Goal: Information Seeking & Learning: Learn about a topic

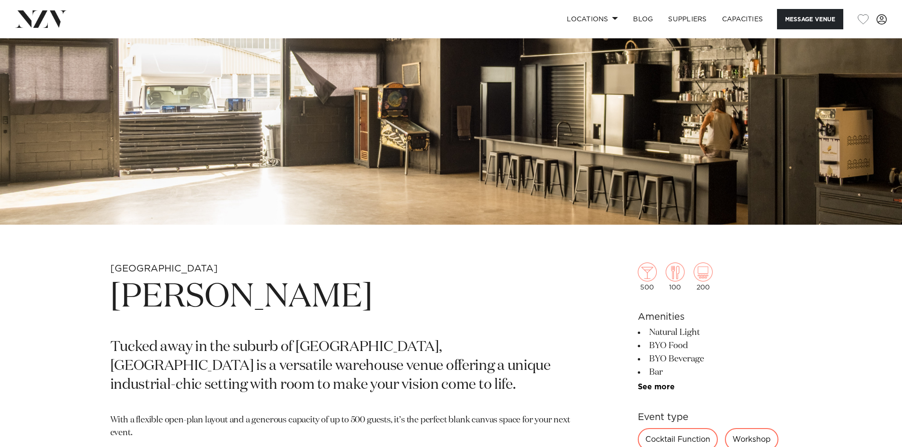
scroll to position [237, 0]
click at [653, 385] on link "See more" at bounding box center [675, 387] width 74 height 8
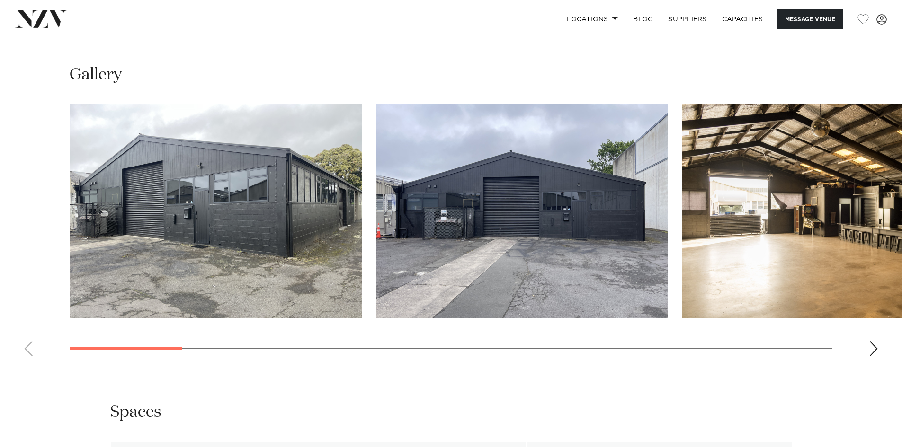
scroll to position [1089, 0]
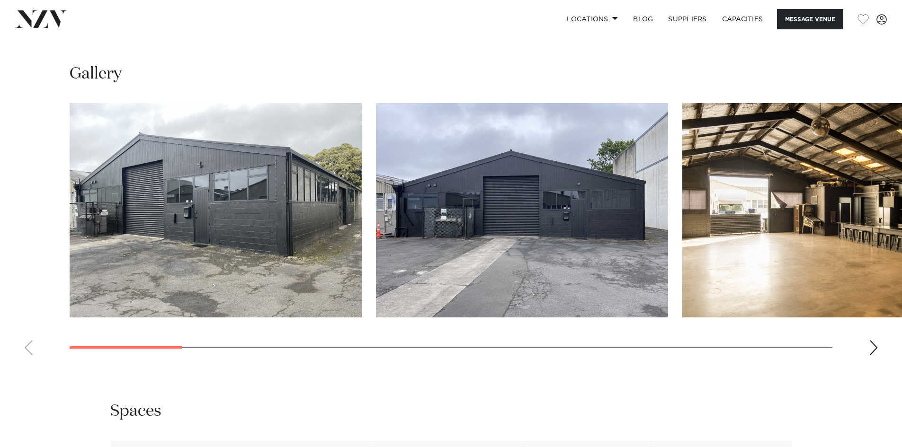
click at [875, 346] on div "Next slide" at bounding box center [873, 347] width 9 height 15
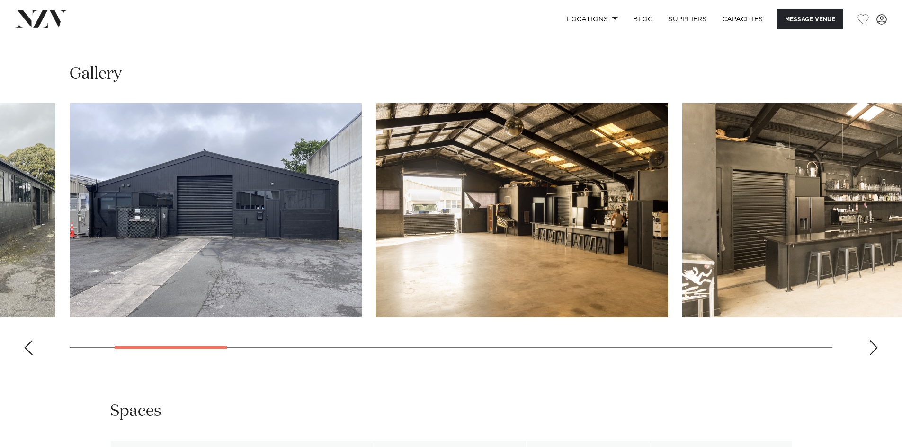
click at [875, 346] on div "Next slide" at bounding box center [873, 347] width 9 height 15
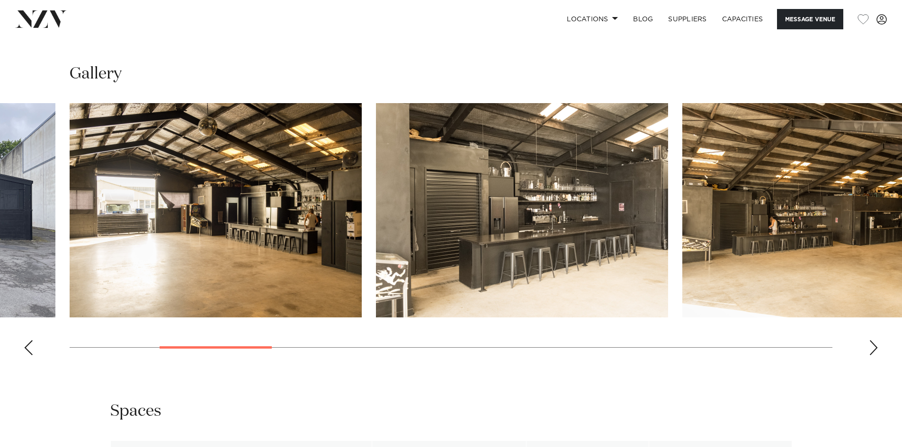
click at [874, 346] on div "Next slide" at bounding box center [873, 347] width 9 height 15
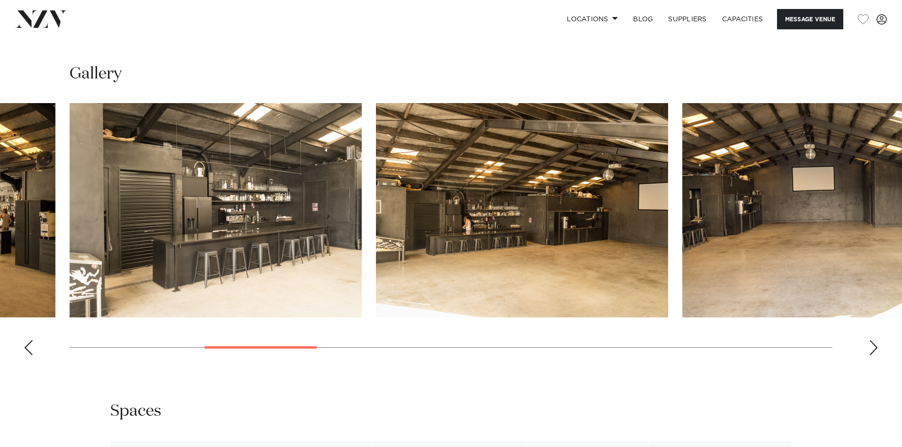
click at [874, 346] on div "Next slide" at bounding box center [873, 347] width 9 height 15
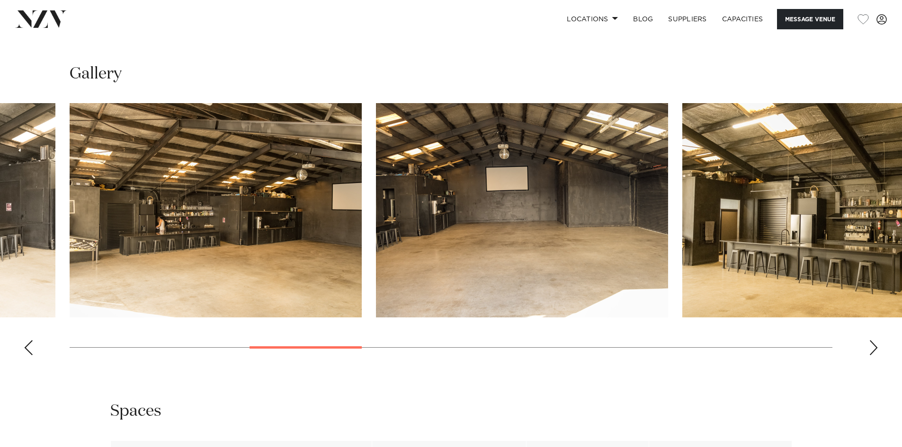
click at [874, 346] on div "Next slide" at bounding box center [873, 347] width 9 height 15
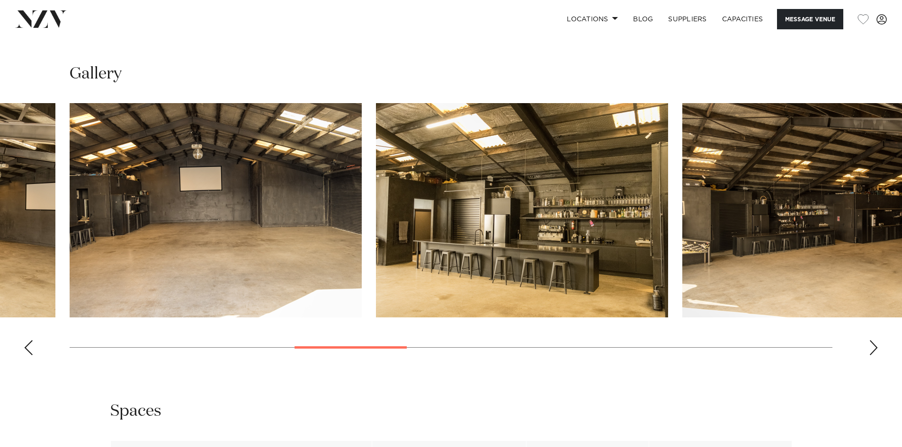
click at [874, 346] on div "Next slide" at bounding box center [873, 347] width 9 height 15
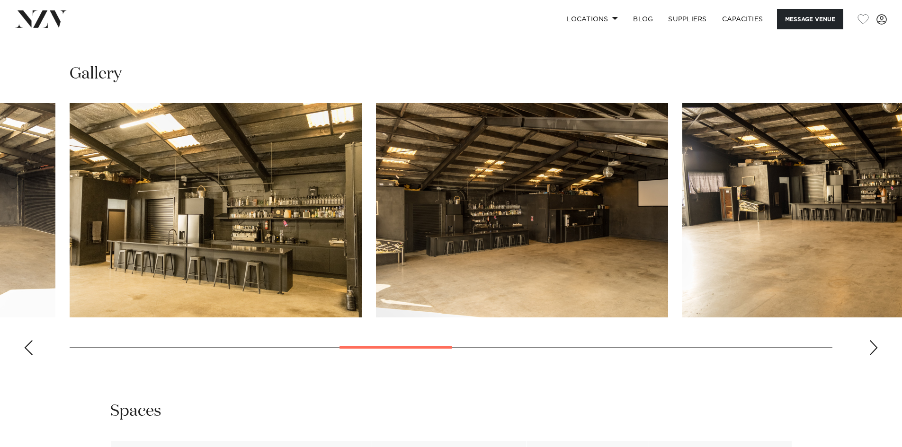
click at [874, 346] on div "Next slide" at bounding box center [873, 347] width 9 height 15
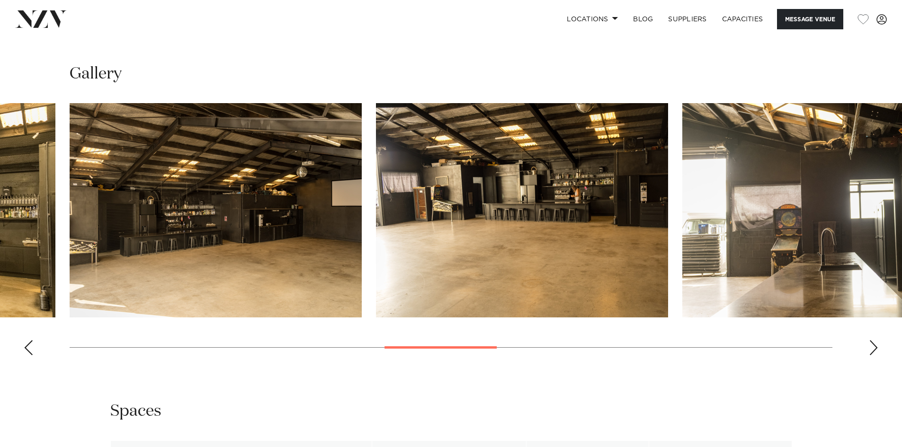
click at [874, 346] on div "Next slide" at bounding box center [873, 347] width 9 height 15
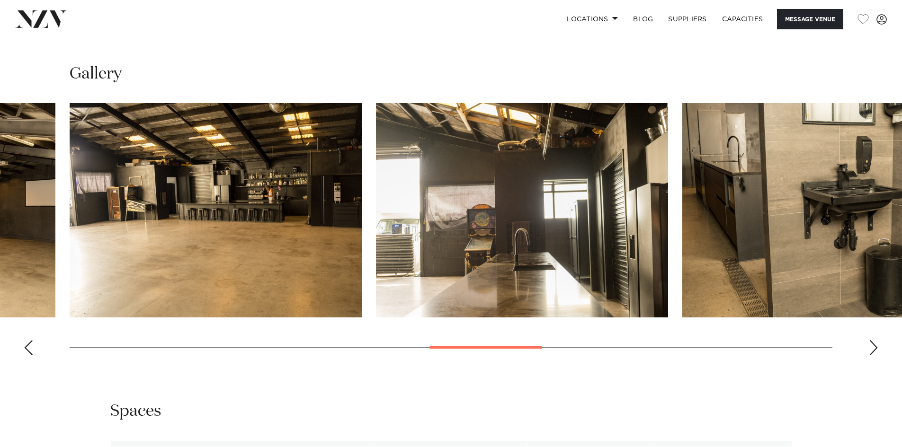
click at [874, 346] on div "Next slide" at bounding box center [873, 347] width 9 height 15
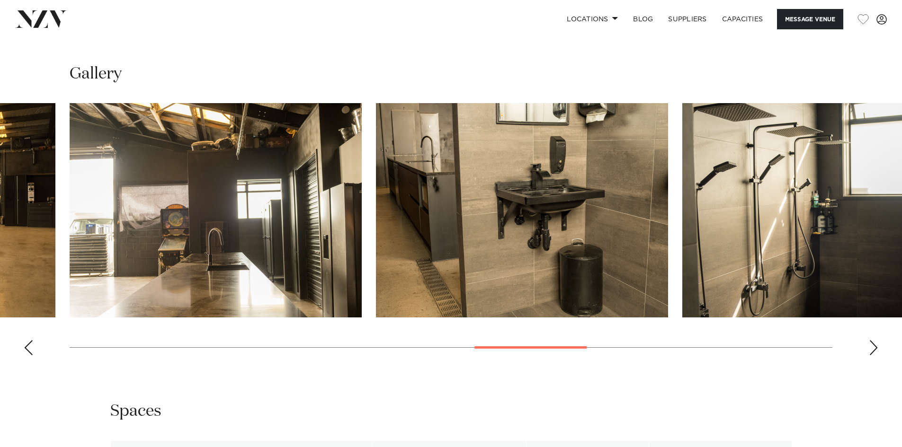
click at [874, 346] on div "Next slide" at bounding box center [873, 347] width 9 height 15
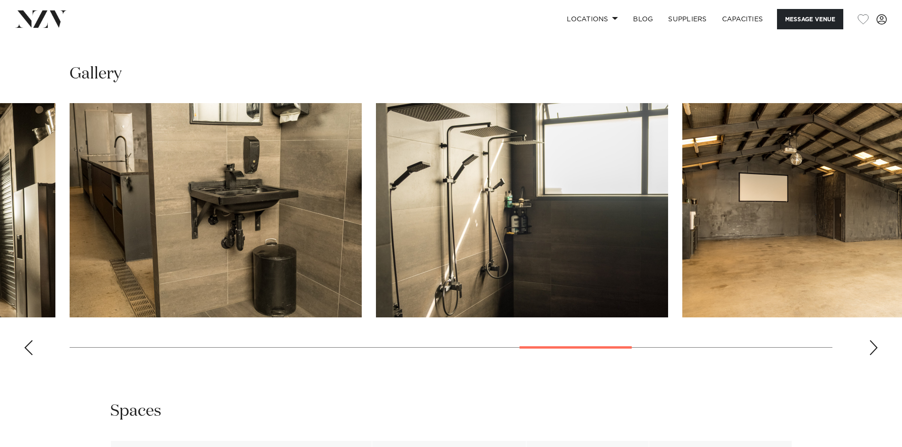
click at [874, 346] on div "Next slide" at bounding box center [873, 347] width 9 height 15
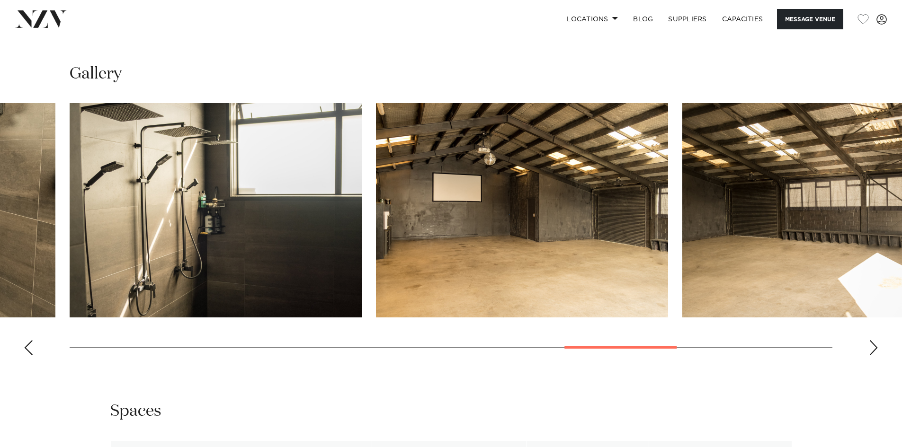
click at [874, 346] on div "Next slide" at bounding box center [873, 347] width 9 height 15
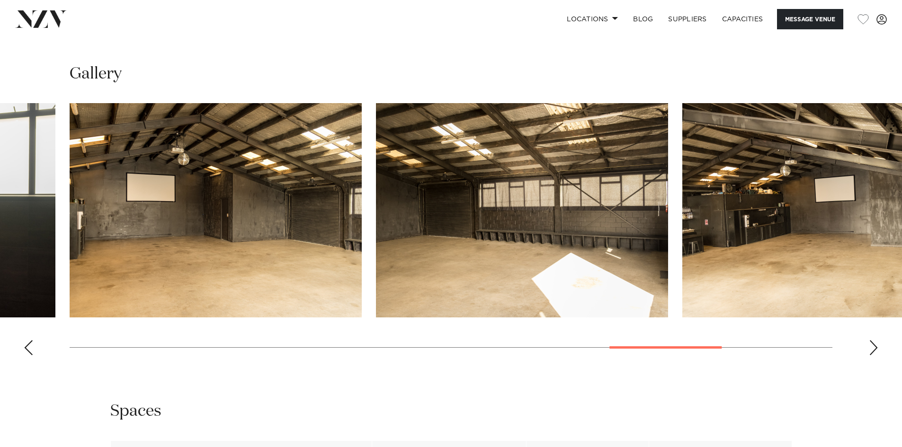
click at [874, 346] on div "Next slide" at bounding box center [873, 347] width 9 height 15
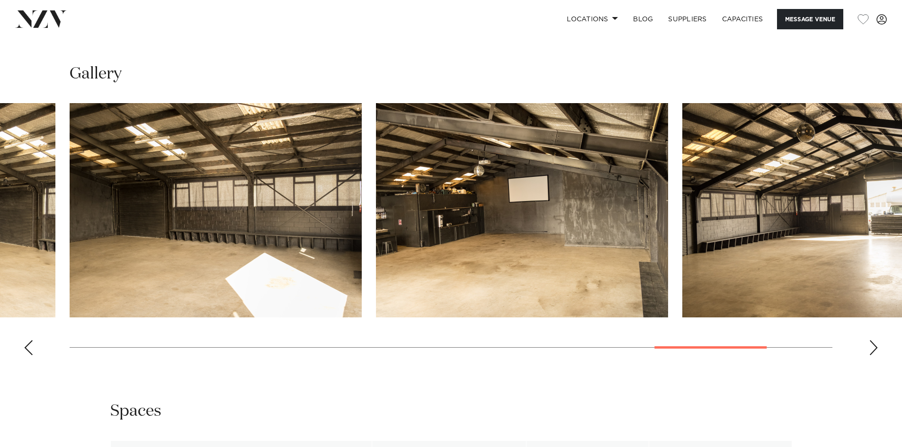
click at [874, 346] on div "Next slide" at bounding box center [873, 347] width 9 height 15
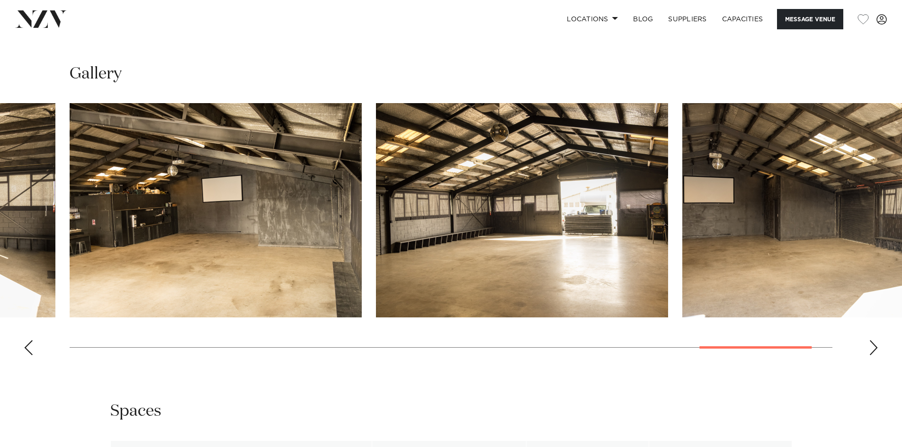
click at [874, 346] on div "Next slide" at bounding box center [873, 347] width 9 height 15
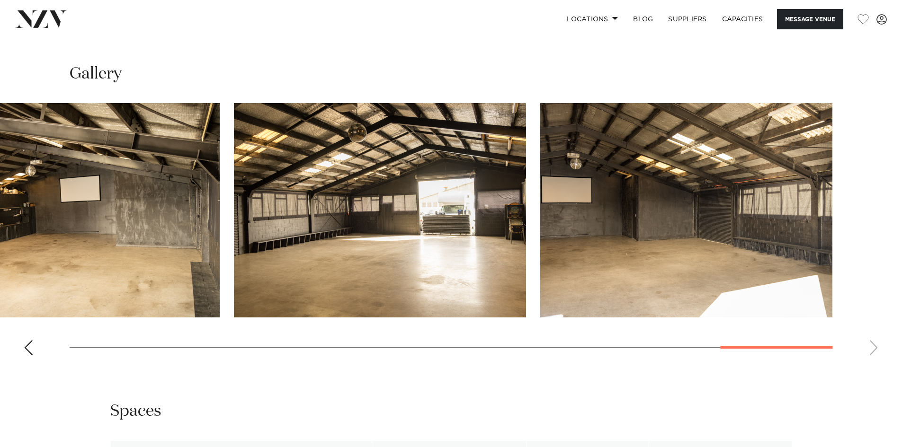
click at [874, 346] on swiper-container at bounding box center [451, 233] width 902 height 260
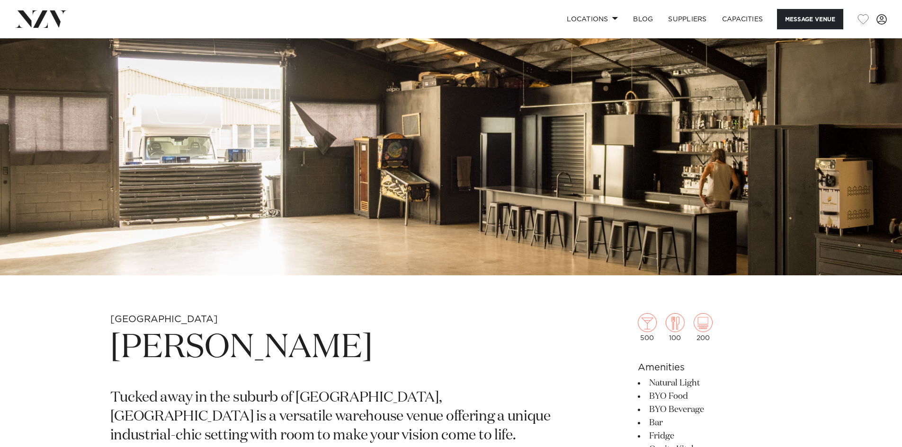
scroll to position [189, 0]
